Goal: Transaction & Acquisition: Book appointment/travel/reservation

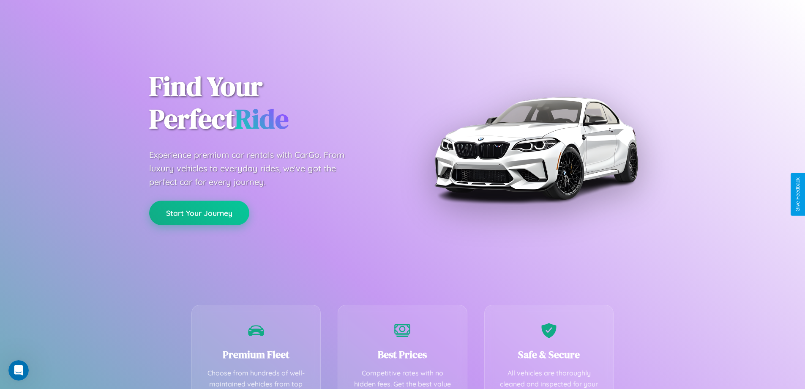
click at [199, 213] on button "Start Your Journey" at bounding box center [199, 212] width 100 height 25
click at [199, 212] on button "Start Your Journey" at bounding box center [199, 212] width 100 height 25
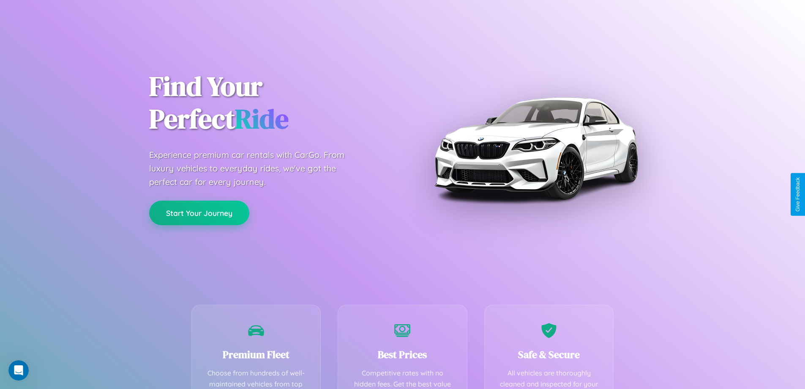
click at [199, 212] on button "Start Your Journey" at bounding box center [199, 212] width 100 height 25
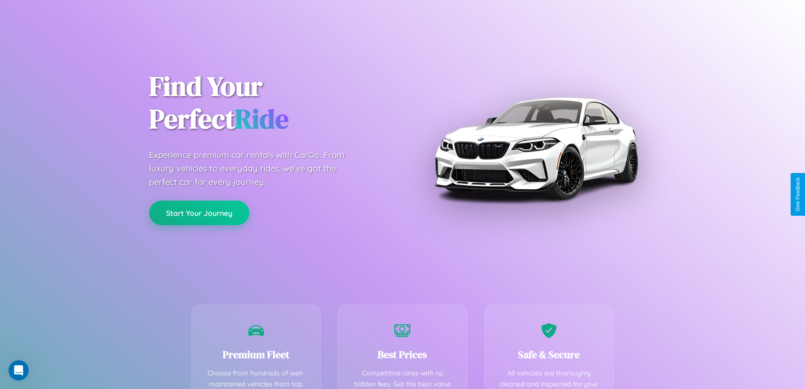
click at [199, 212] on button "Start Your Journey" at bounding box center [199, 212] width 100 height 25
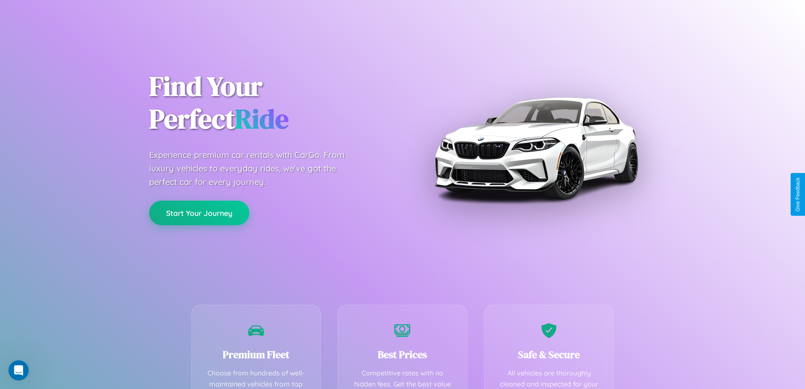
click at [199, 212] on button "Start Your Journey" at bounding box center [199, 212] width 100 height 25
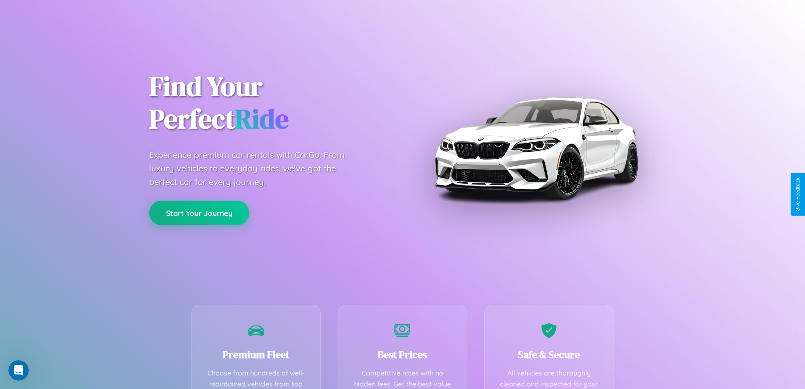
click at [199, 212] on button "Start Your Journey" at bounding box center [199, 212] width 100 height 25
